Goal: Transaction & Acquisition: Purchase product/service

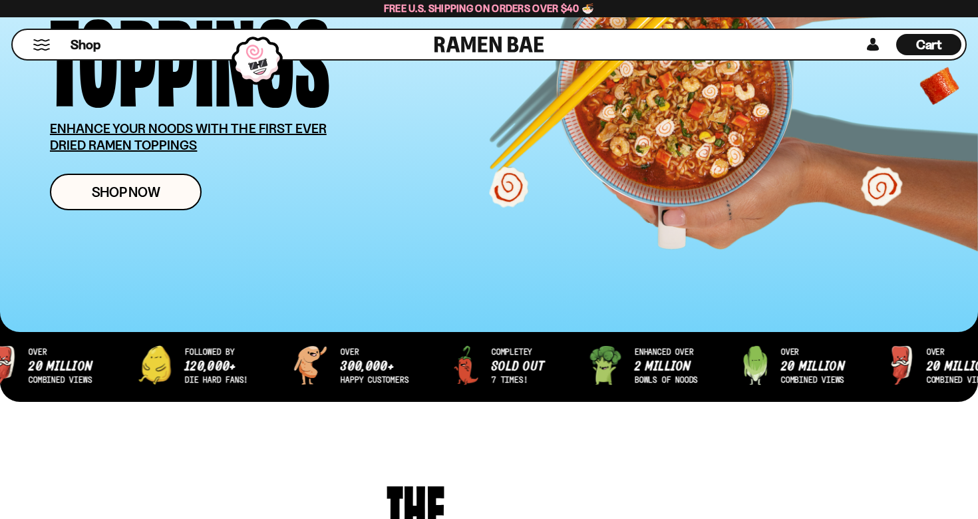
scroll to position [240, 0]
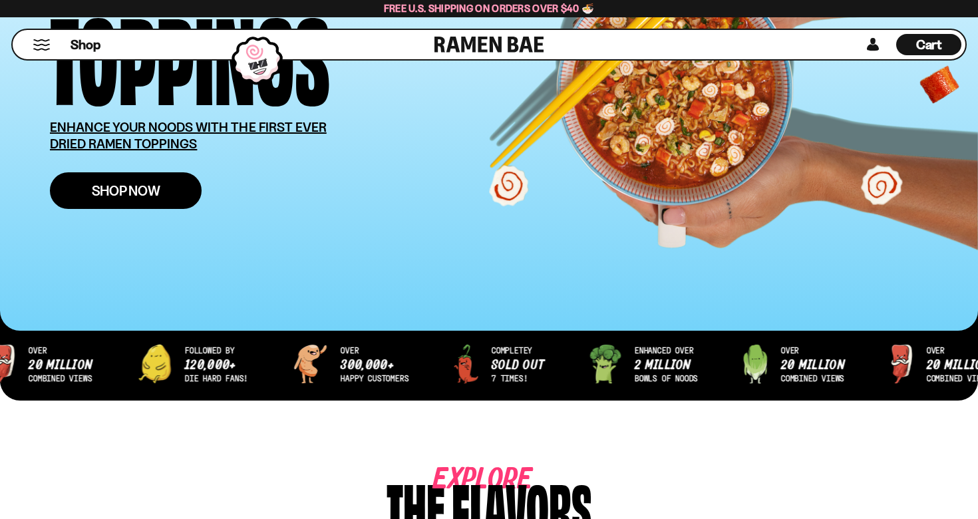
click at [129, 191] on span "Shop Now" at bounding box center [126, 191] width 69 height 14
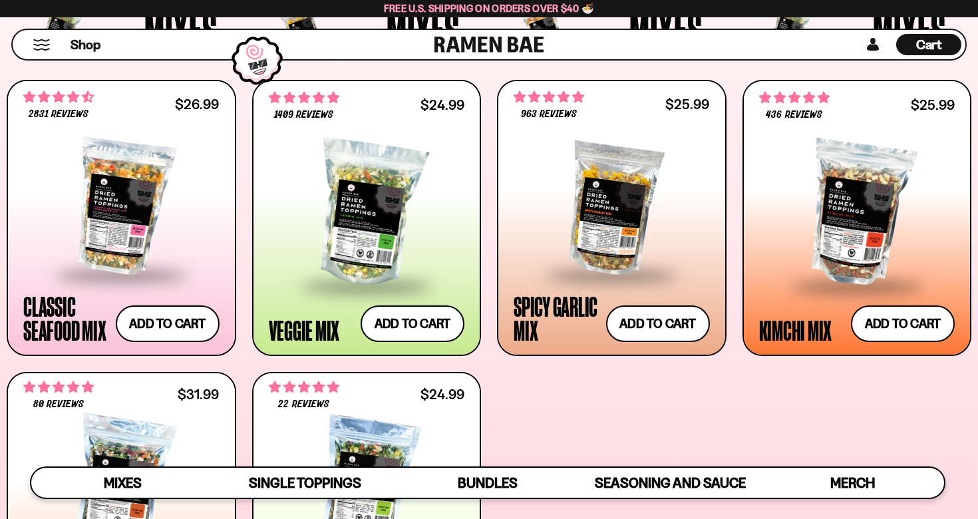
scroll to position [508, 0]
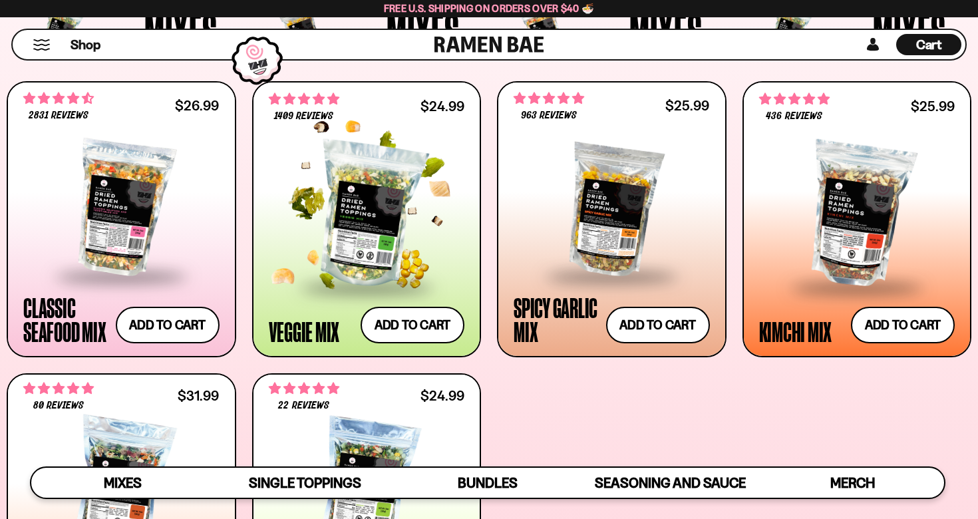
click at [355, 197] on div at bounding box center [367, 215] width 196 height 142
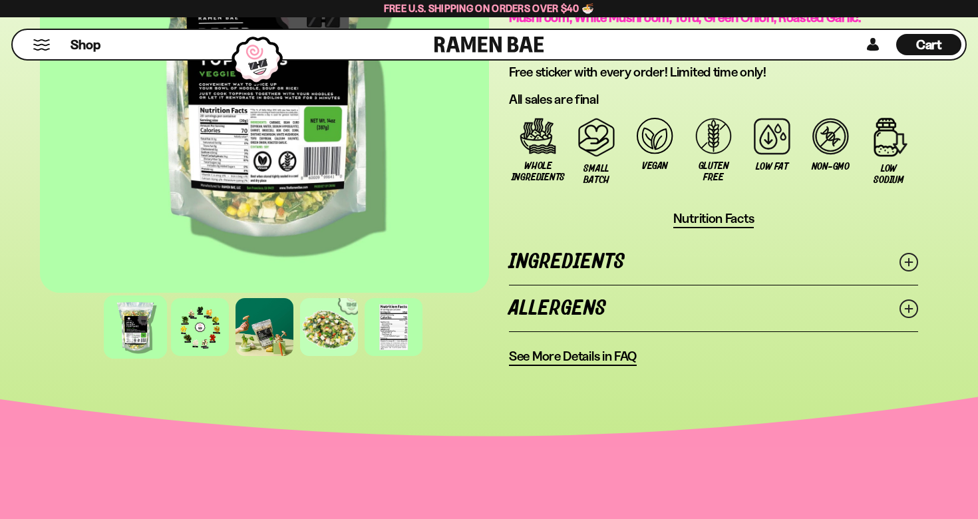
scroll to position [1053, 0]
click at [862, 238] on link "Ingredients" at bounding box center [713, 261] width 409 height 46
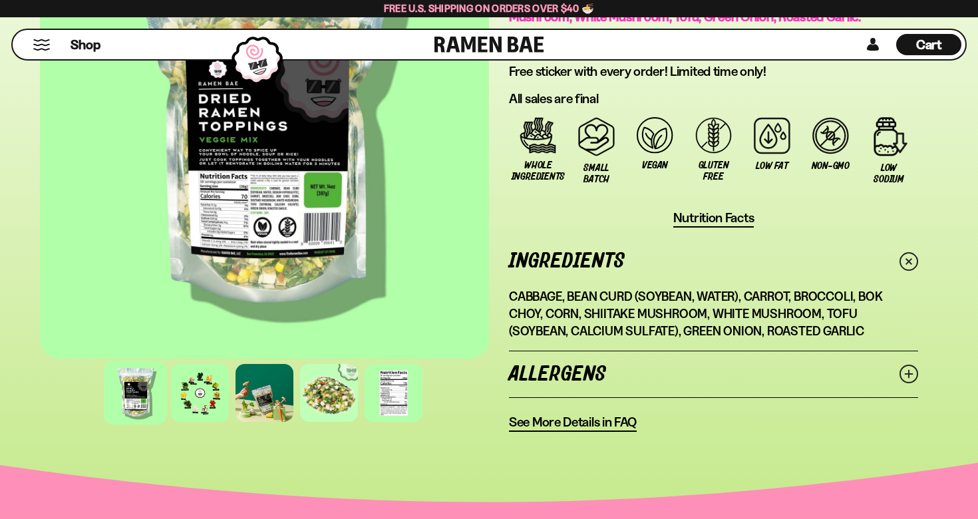
click at [806, 357] on link "Allergens" at bounding box center [713, 374] width 409 height 46
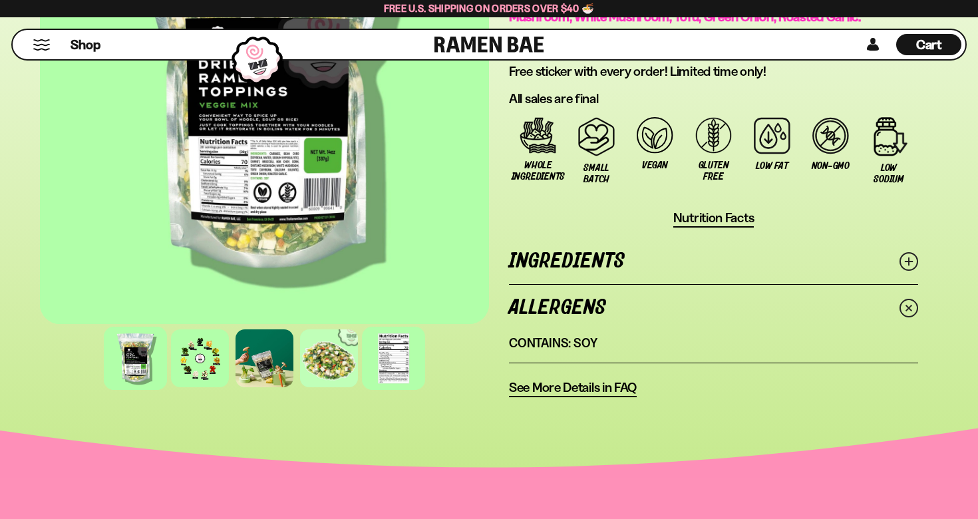
click at [391, 333] on div at bounding box center [393, 358] width 63 height 63
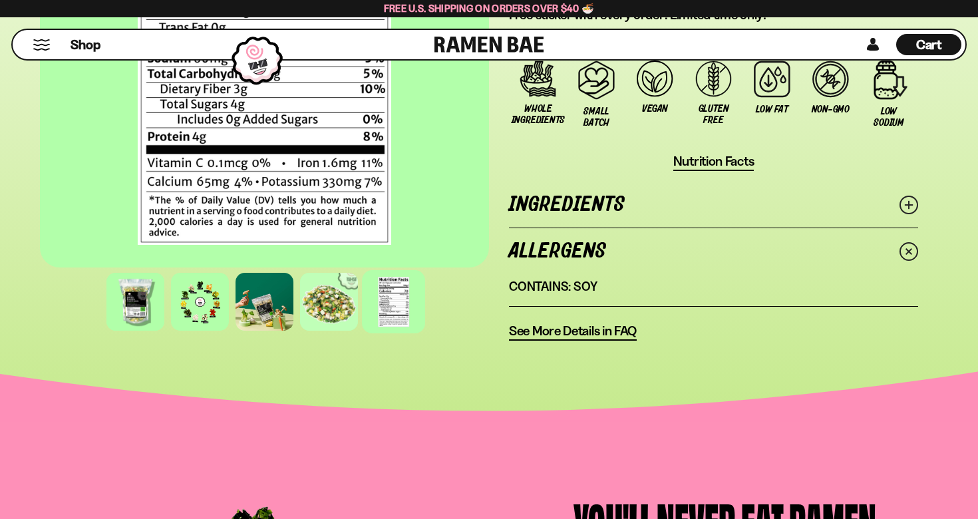
scroll to position [1113, 0]
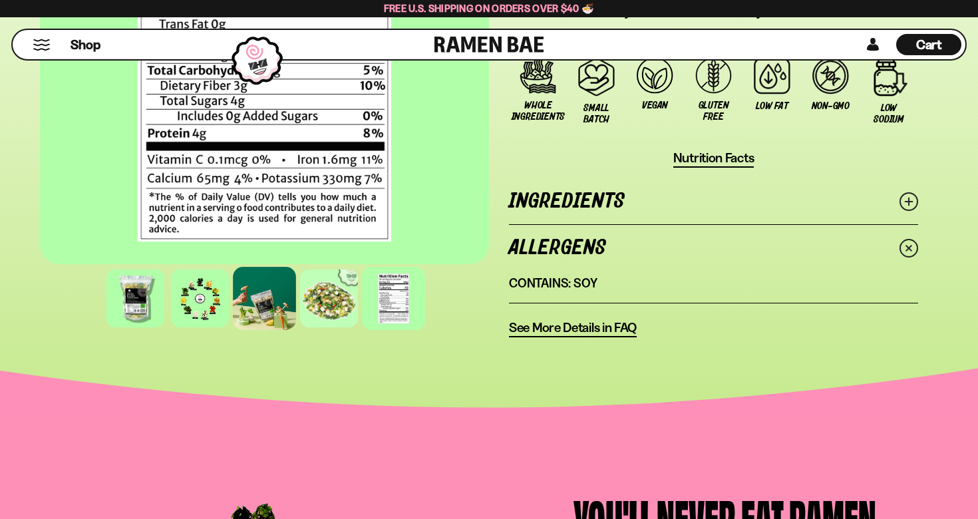
click at [262, 273] on div at bounding box center [264, 298] width 63 height 63
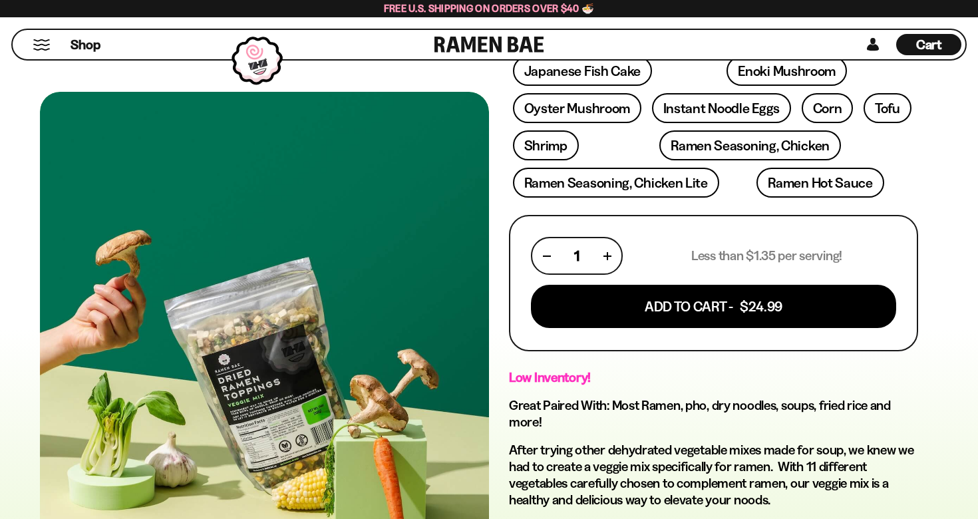
scroll to position [450, 0]
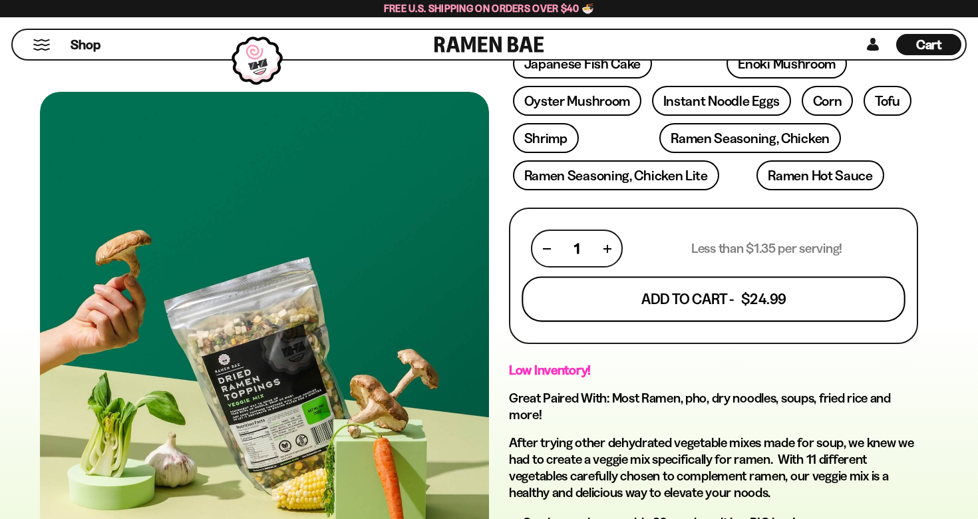
click at [713, 277] on button "Add To Cart - $24.99" at bounding box center [713, 299] width 383 height 45
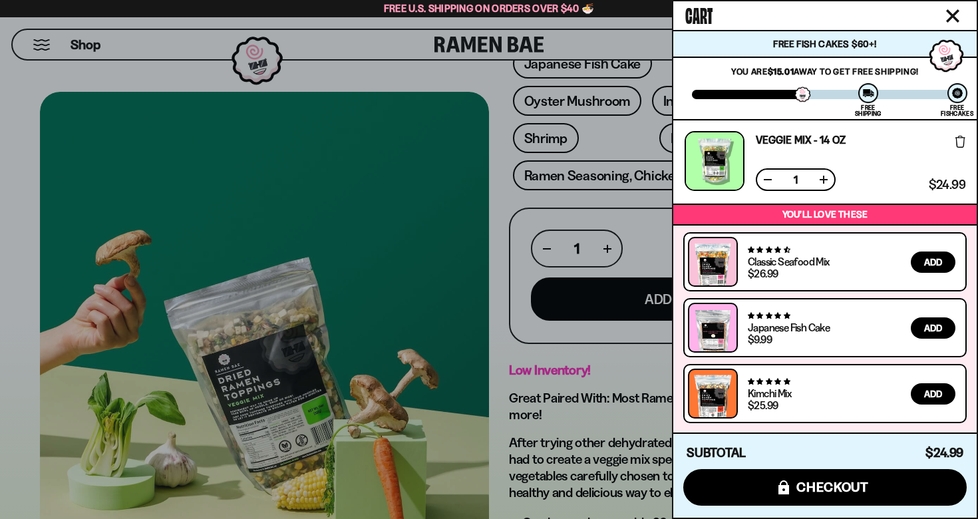
scroll to position [1, 0]
click at [403, 220] on div at bounding box center [489, 259] width 978 height 519
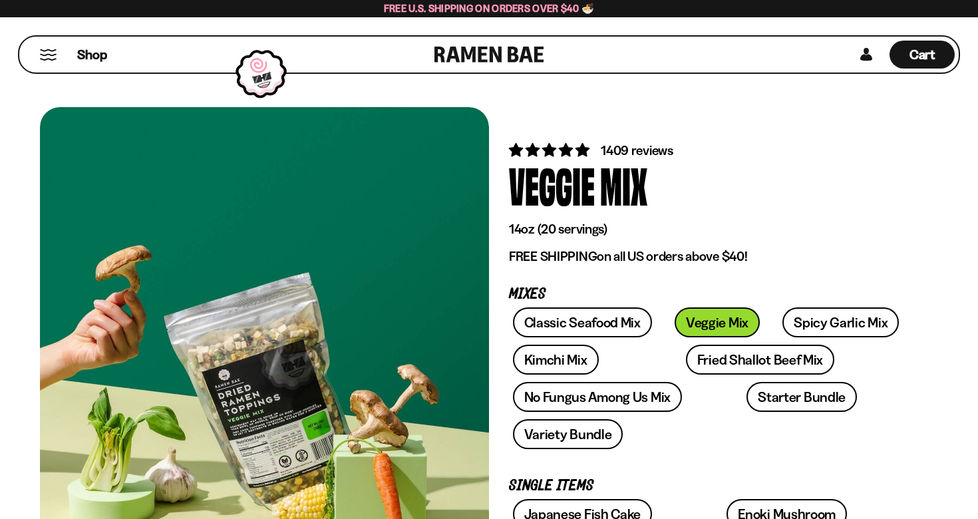
scroll to position [0, 0]
click at [85, 53] on span "Shop" at bounding box center [92, 55] width 33 height 20
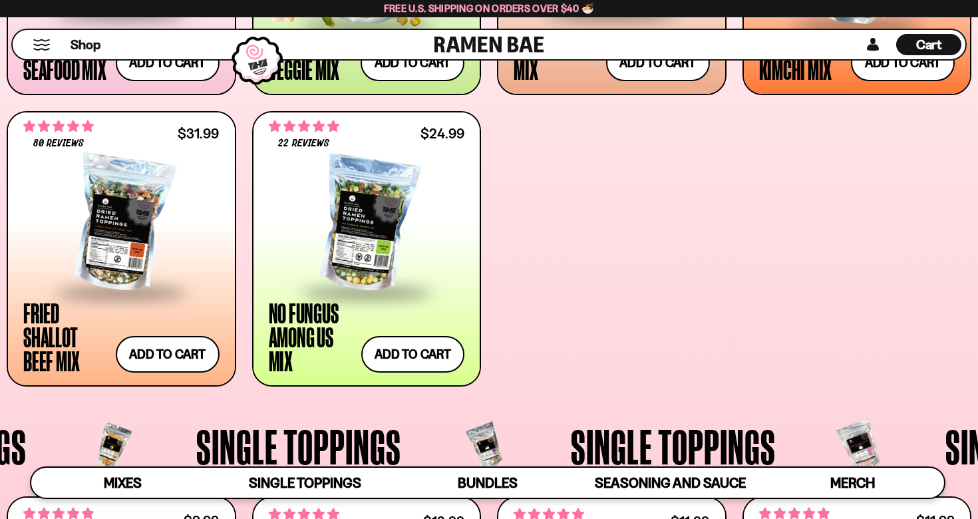
scroll to position [779, 0]
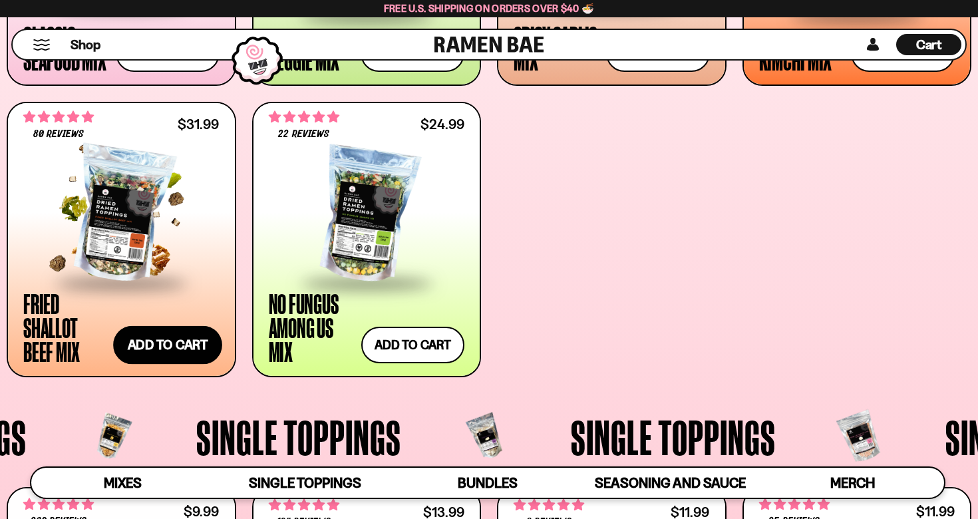
click at [161, 339] on button "Add to cart Add ― Regular price $31.99 Regular price Sale price $31.99 Unit pri…" at bounding box center [167, 345] width 109 height 39
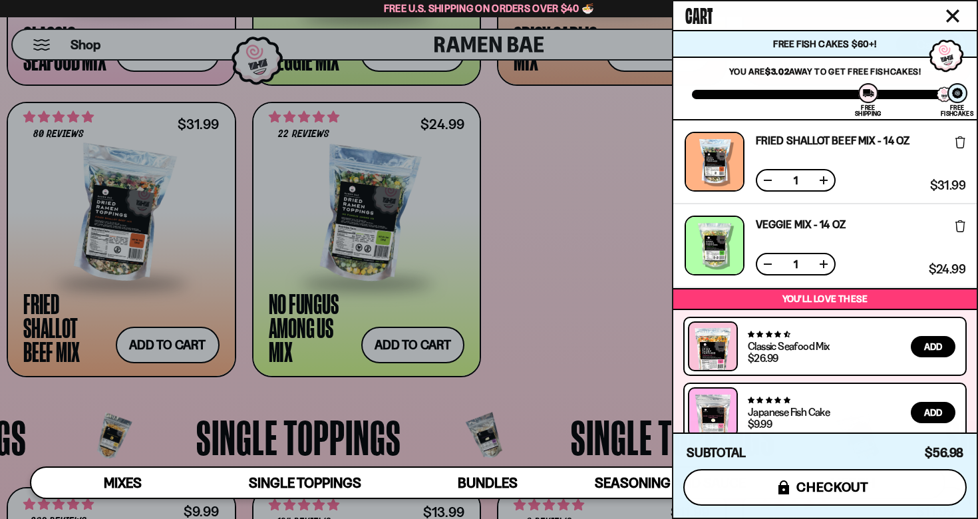
click at [804, 482] on span "checkout" at bounding box center [832, 487] width 73 height 15
